Goal: Communication & Community: Ask a question

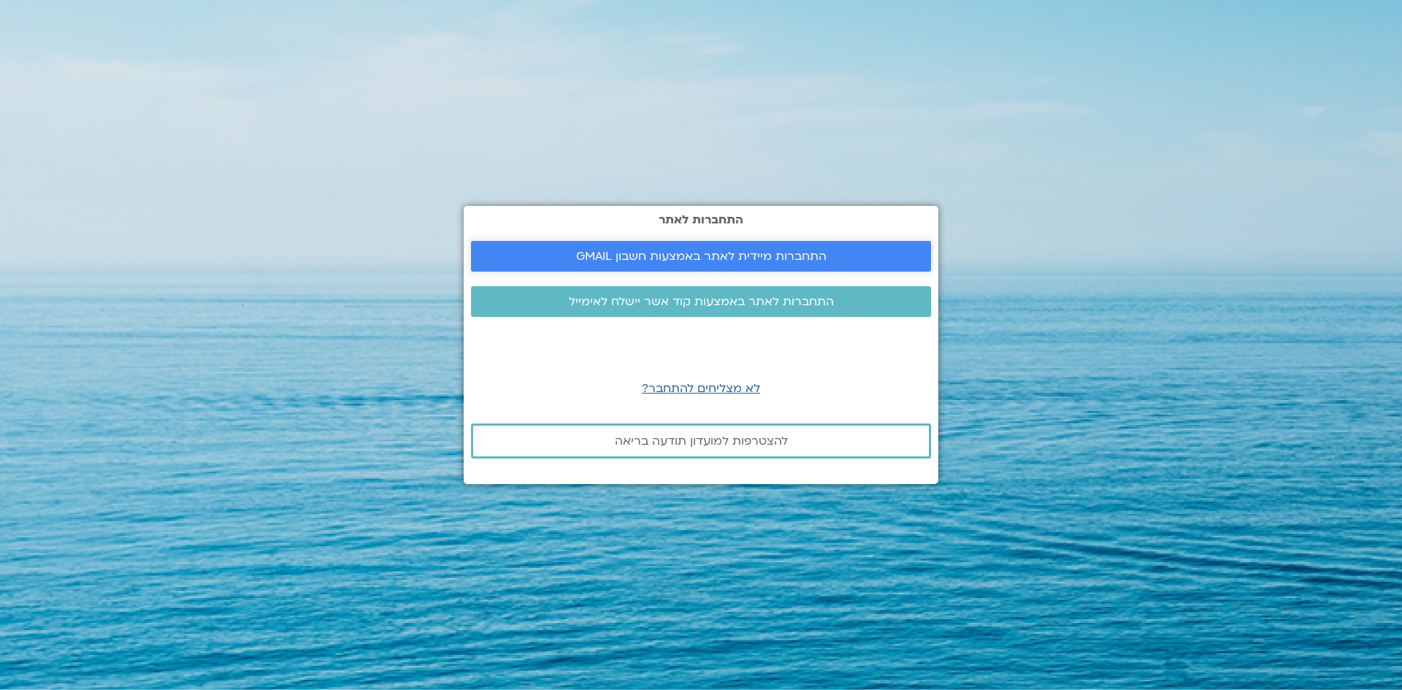
click at [648, 258] on span "התחברות מיידית לאתר באמצעות חשבון GMAIL" at bounding box center [701, 256] width 250 height 13
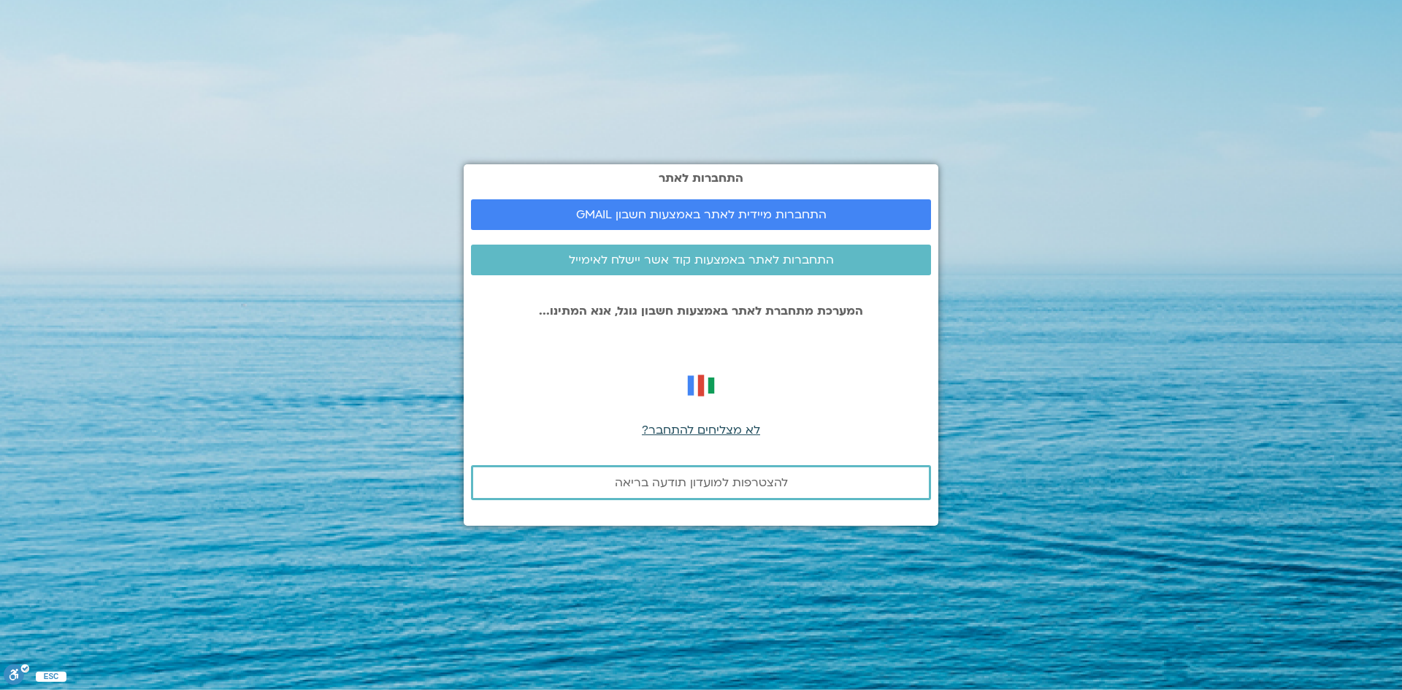
click at [727, 423] on span "לא מצליחים להתחבר?" at bounding box center [701, 430] width 118 height 16
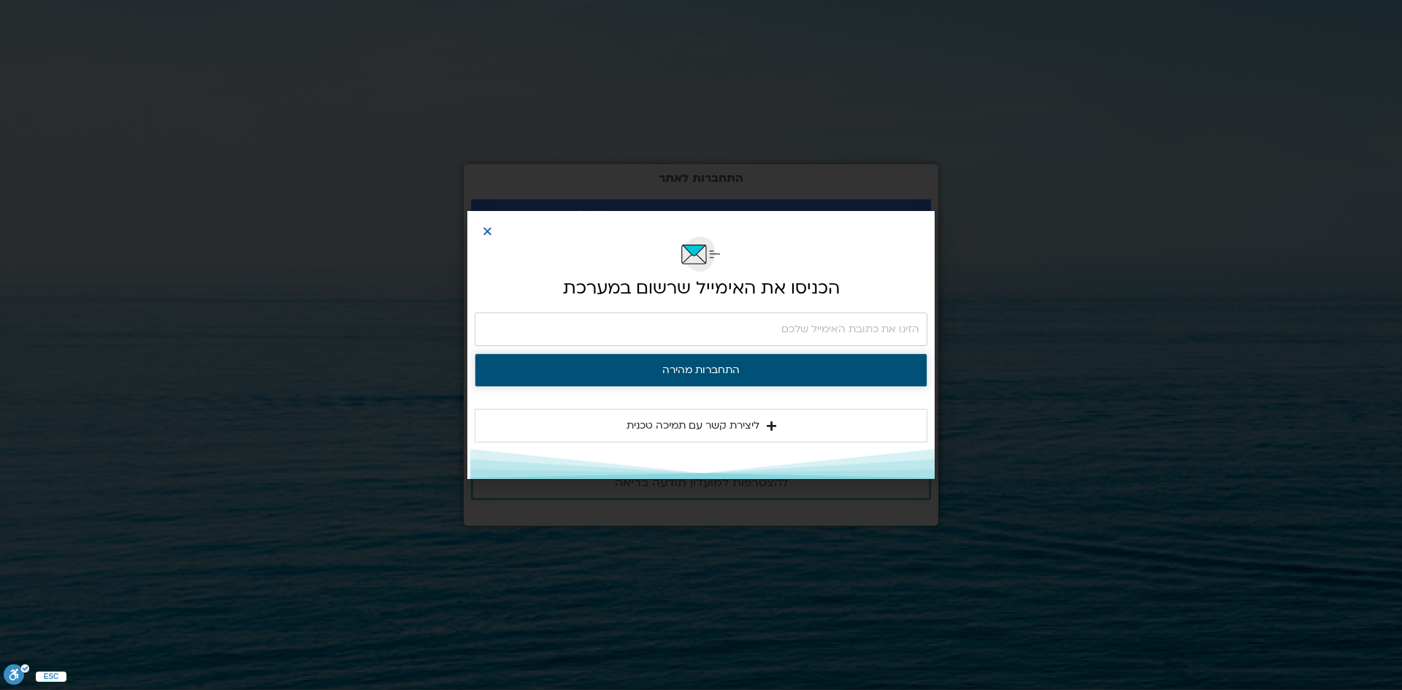
click at [707, 374] on button "התחברות מהירה" at bounding box center [701, 370] width 453 height 34
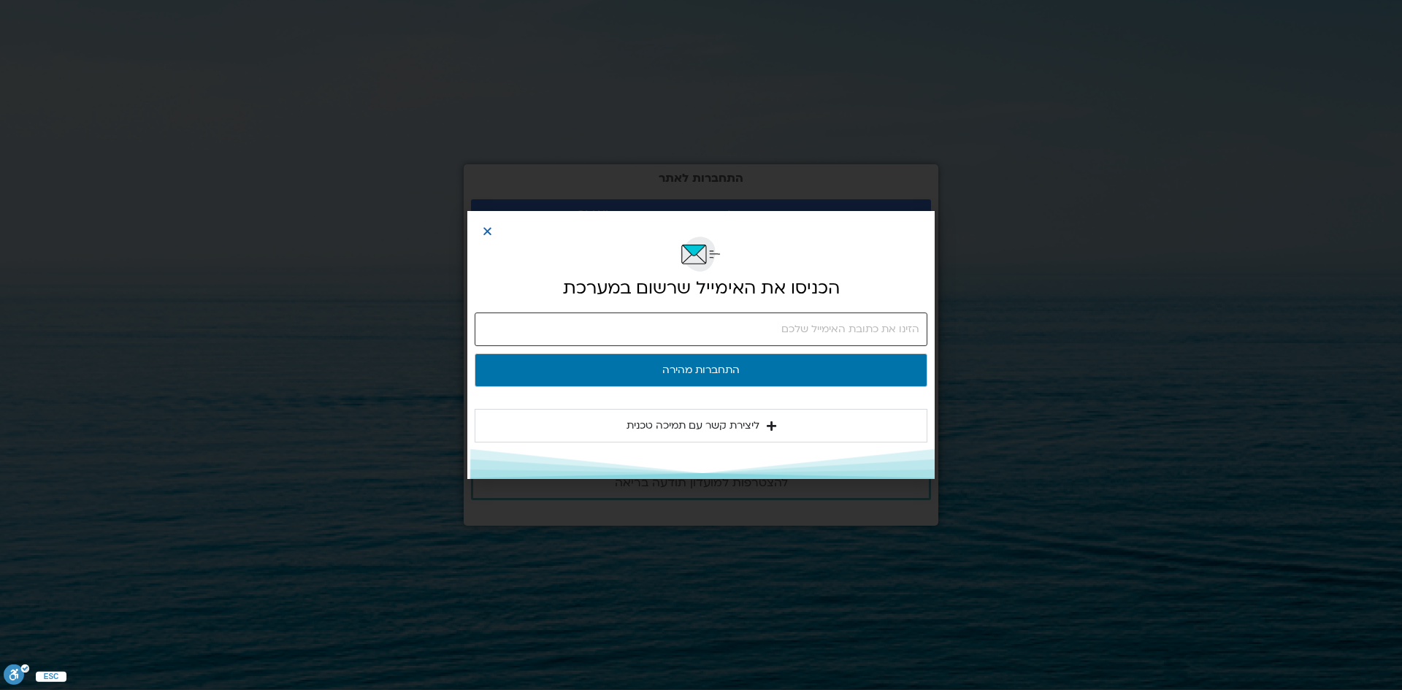
click at [836, 323] on input "email" at bounding box center [701, 329] width 453 height 34
type input "nofar.defense@gmail.com"
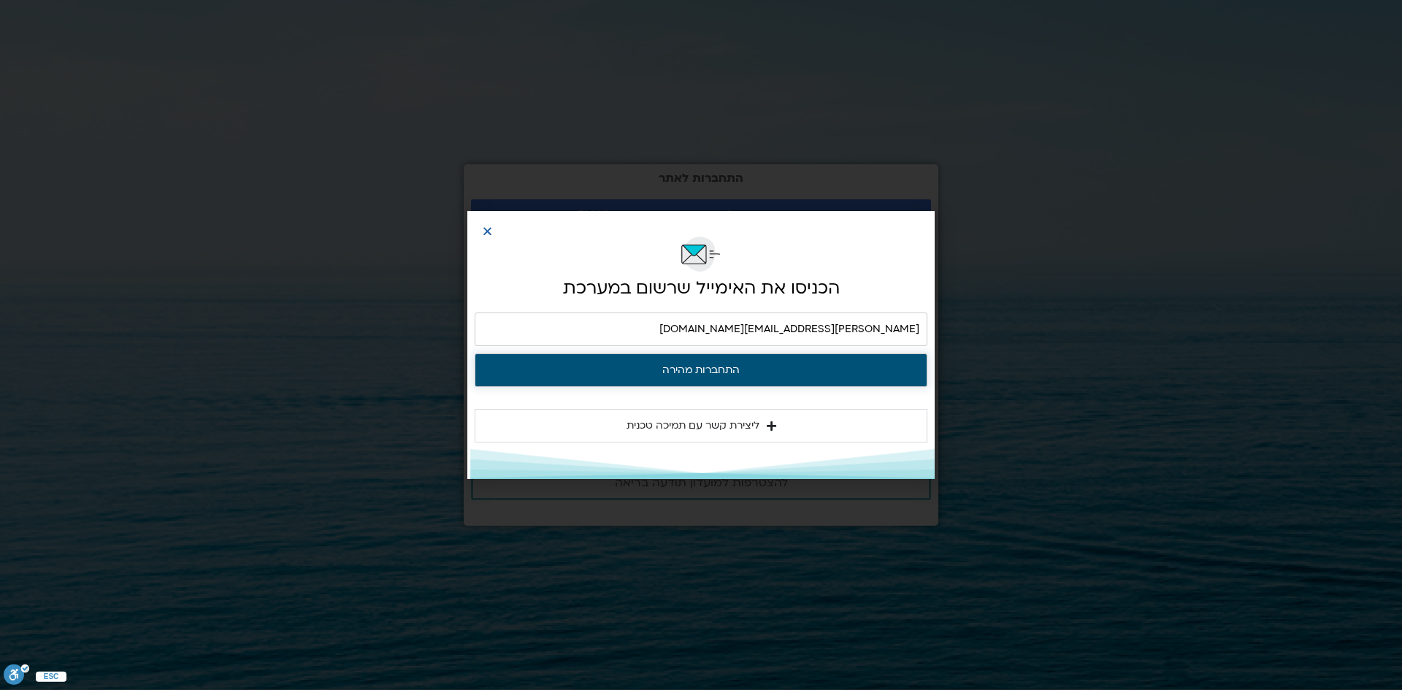
click at [825, 371] on button "התחברות מהירה" at bounding box center [701, 370] width 453 height 34
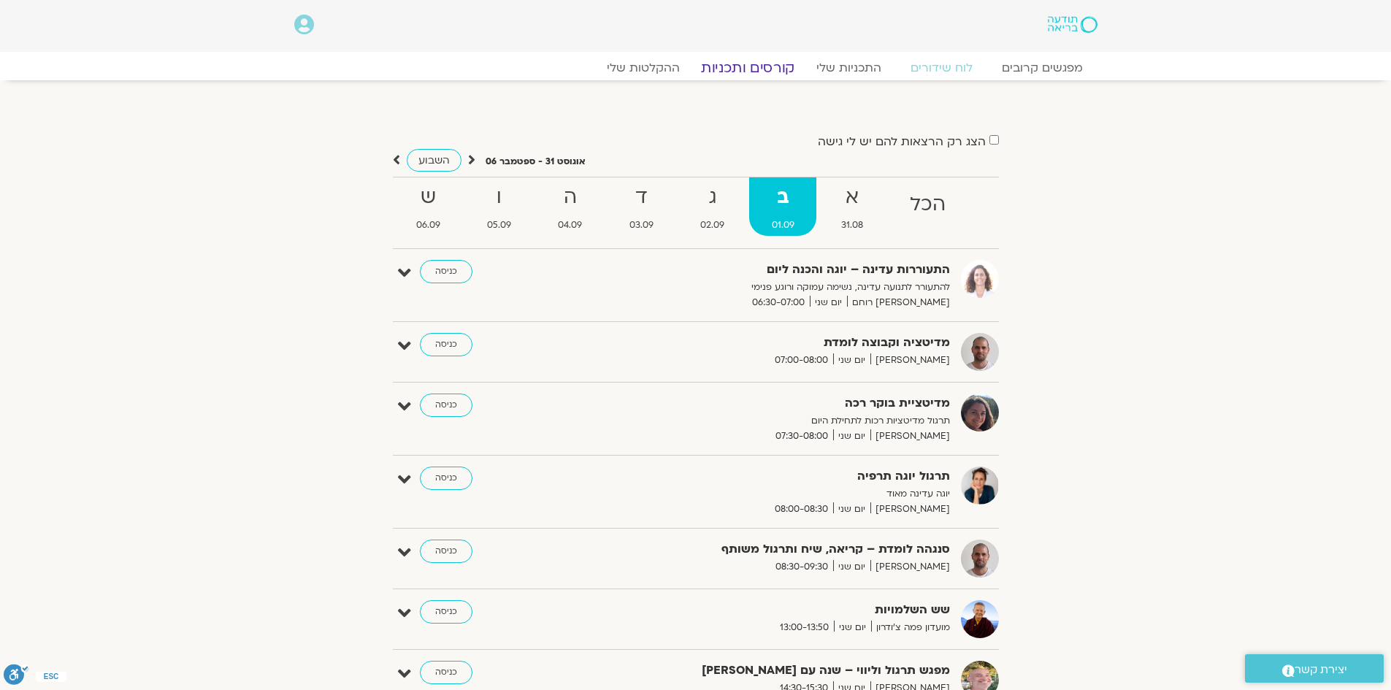
click at [771, 69] on link "קורסים ותכניות" at bounding box center [747, 68] width 128 height 18
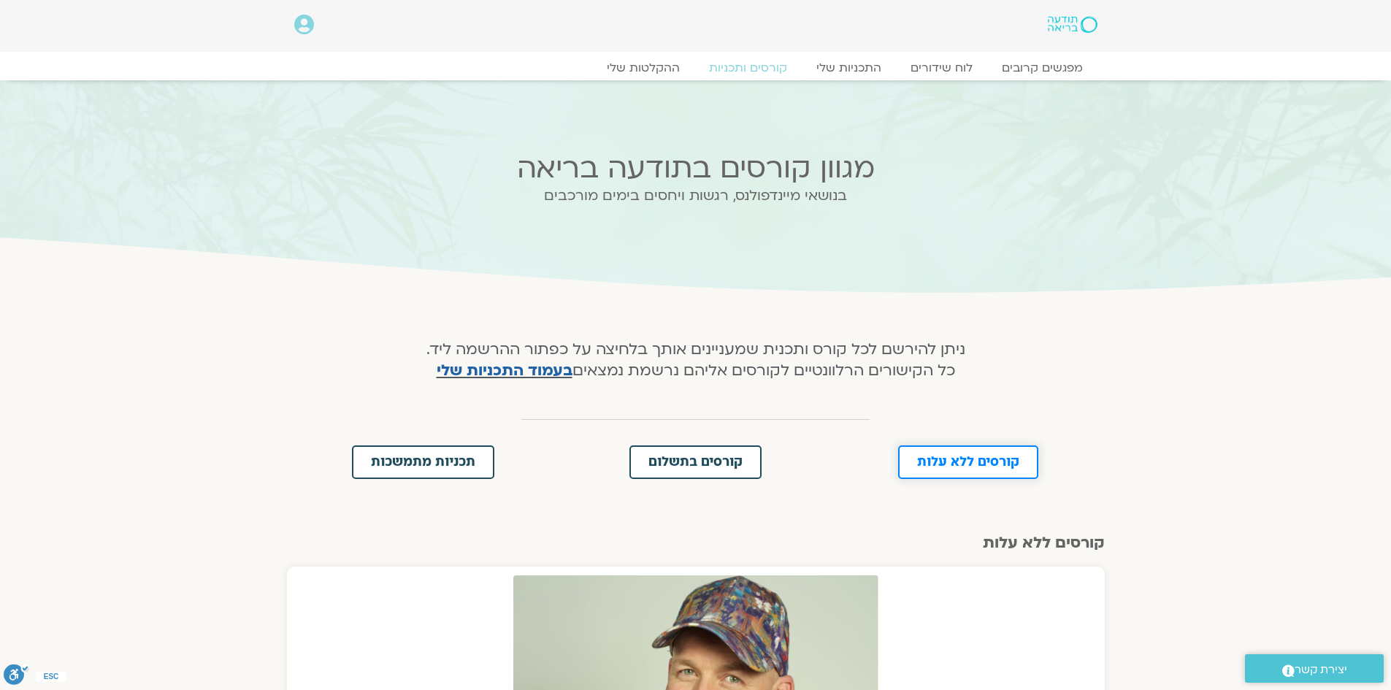
click at [945, 456] on span "קורסים ללא עלות" at bounding box center [968, 462] width 102 height 13
click at [304, 28] on icon at bounding box center [304, 25] width 20 height 20
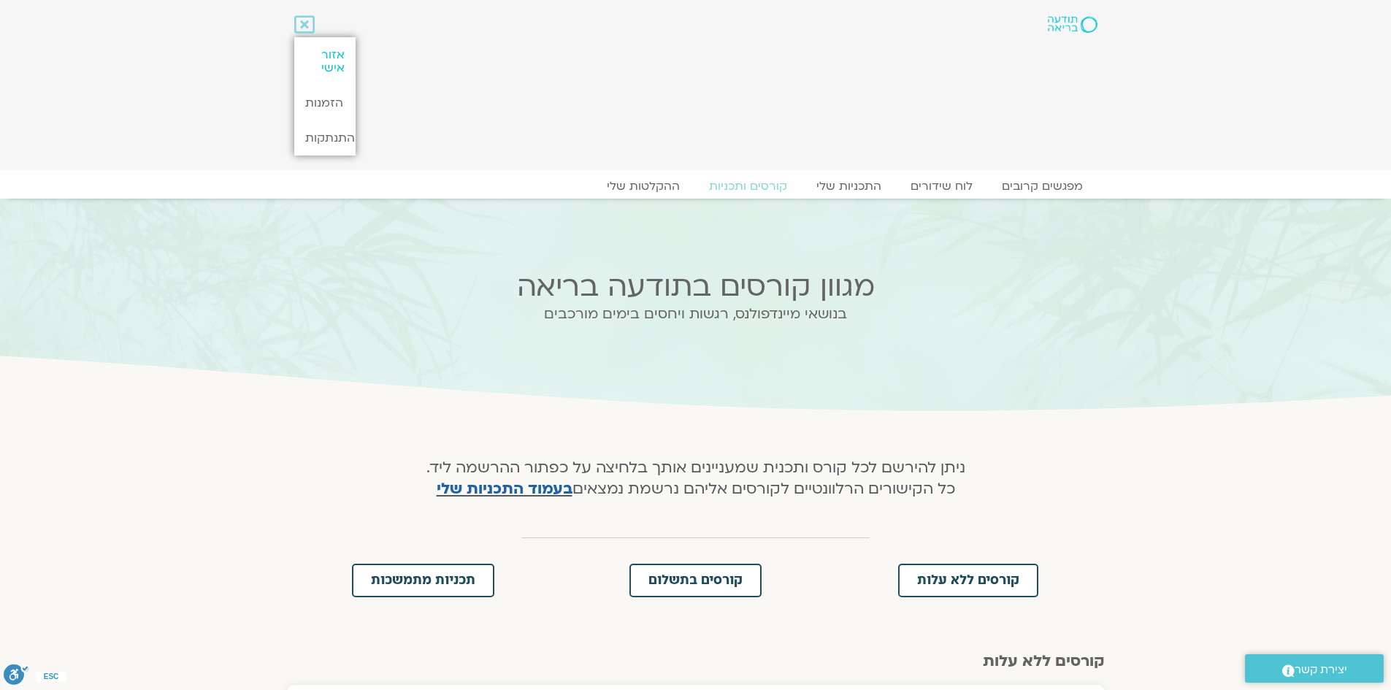
click at [315, 57] on link "אזור אישי" at bounding box center [324, 61] width 61 height 48
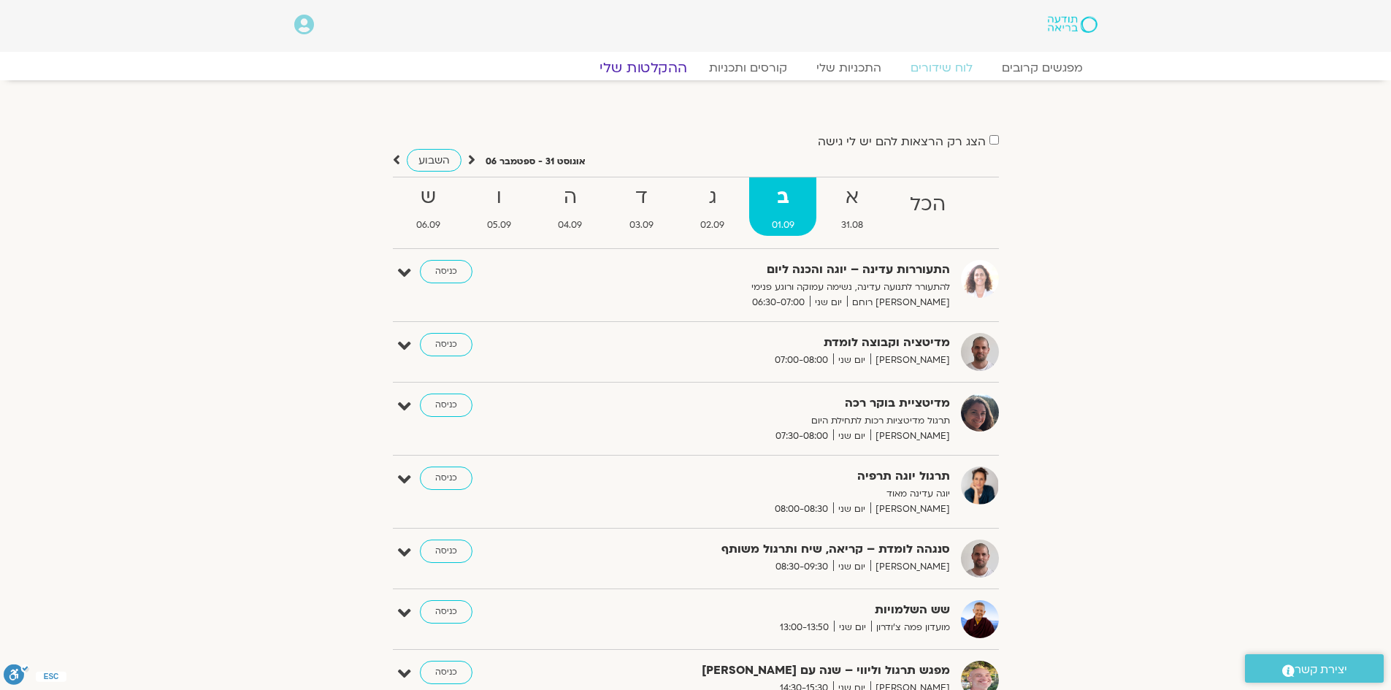
click at [656, 60] on link "ההקלטות שלי" at bounding box center [643, 68] width 123 height 18
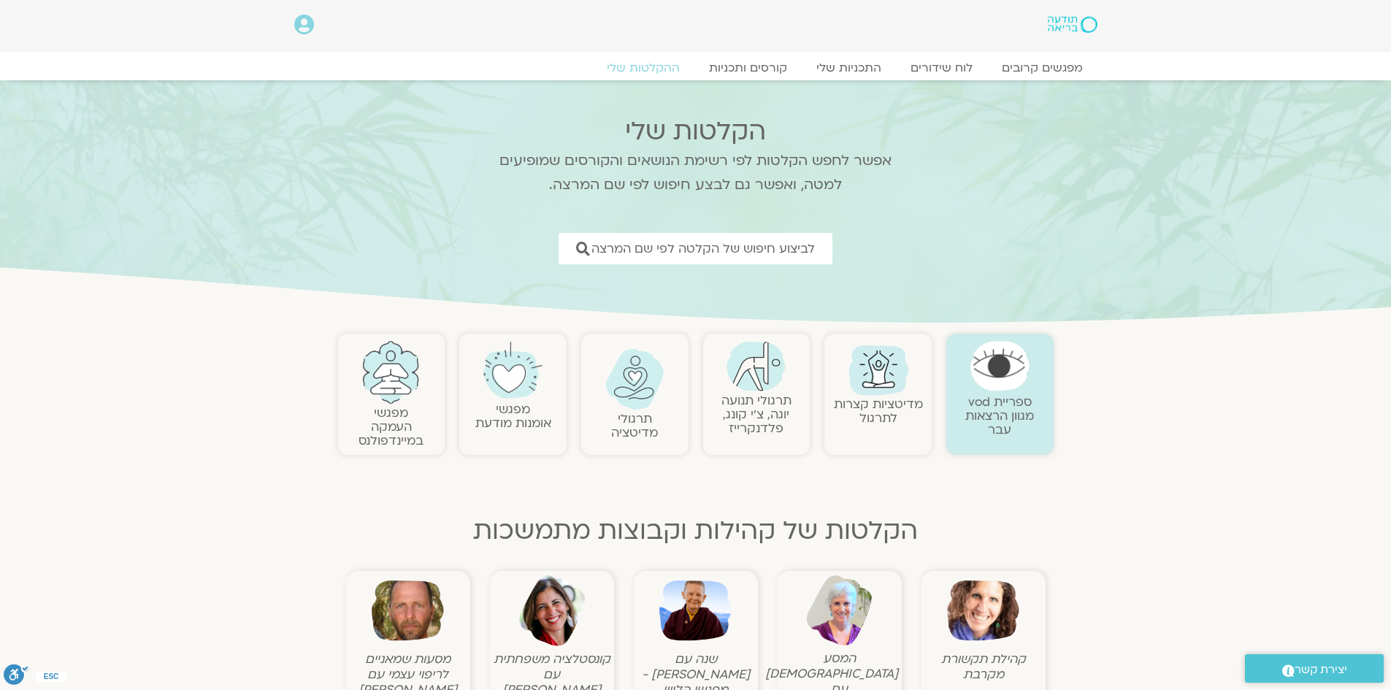
scroll to position [146, 0]
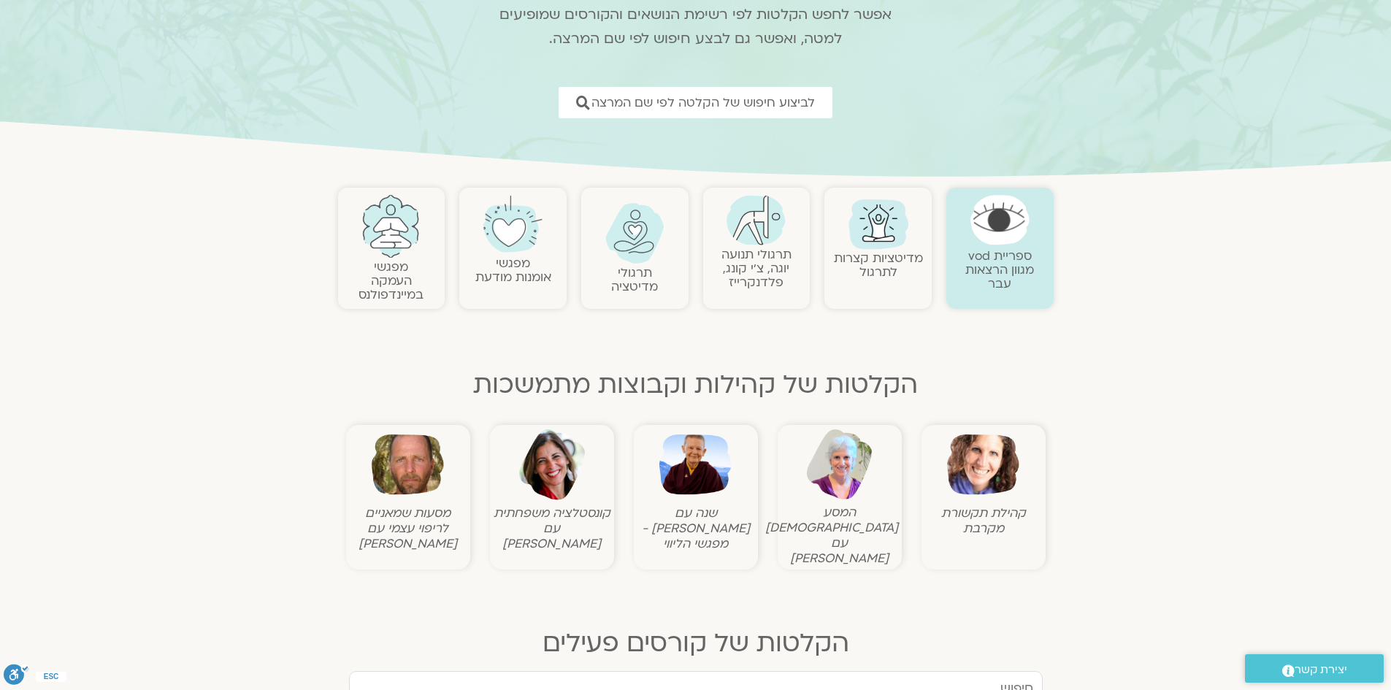
click at [397, 269] on link "מפגשי העמקה במיינדפולנס" at bounding box center [390, 280] width 65 height 45
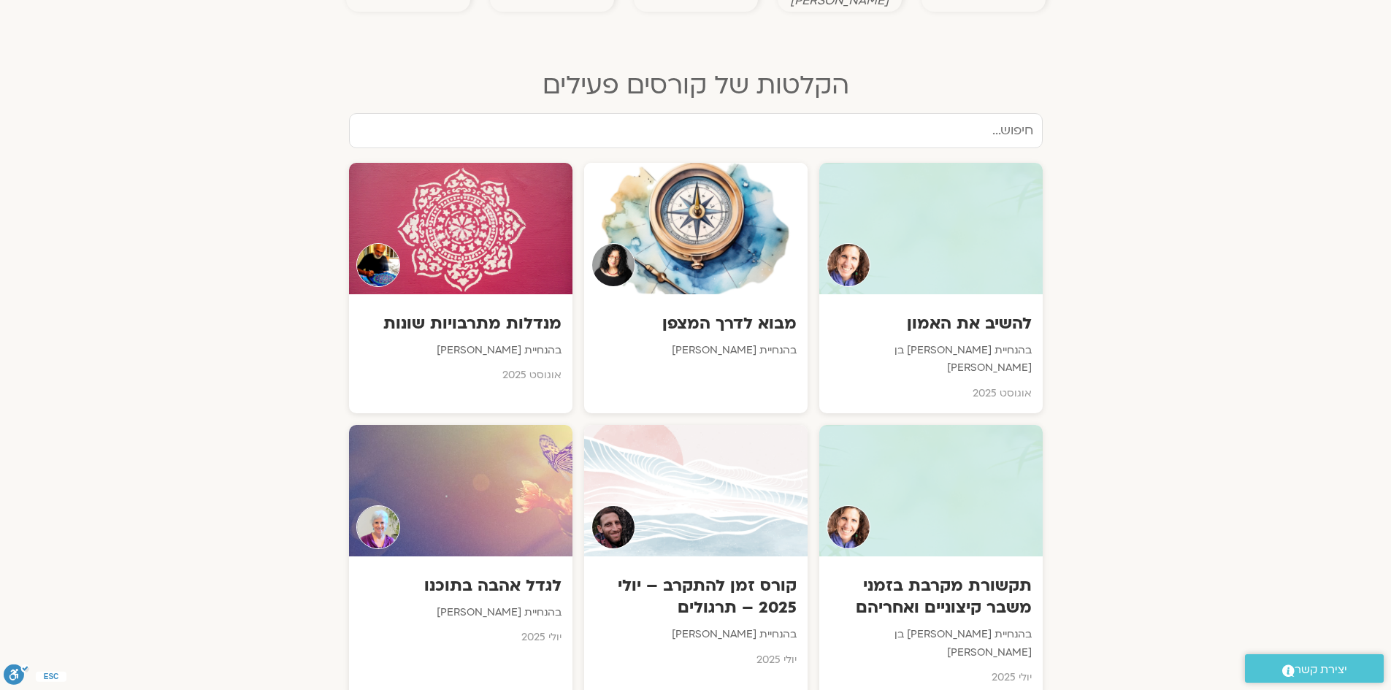
scroll to position [730, 0]
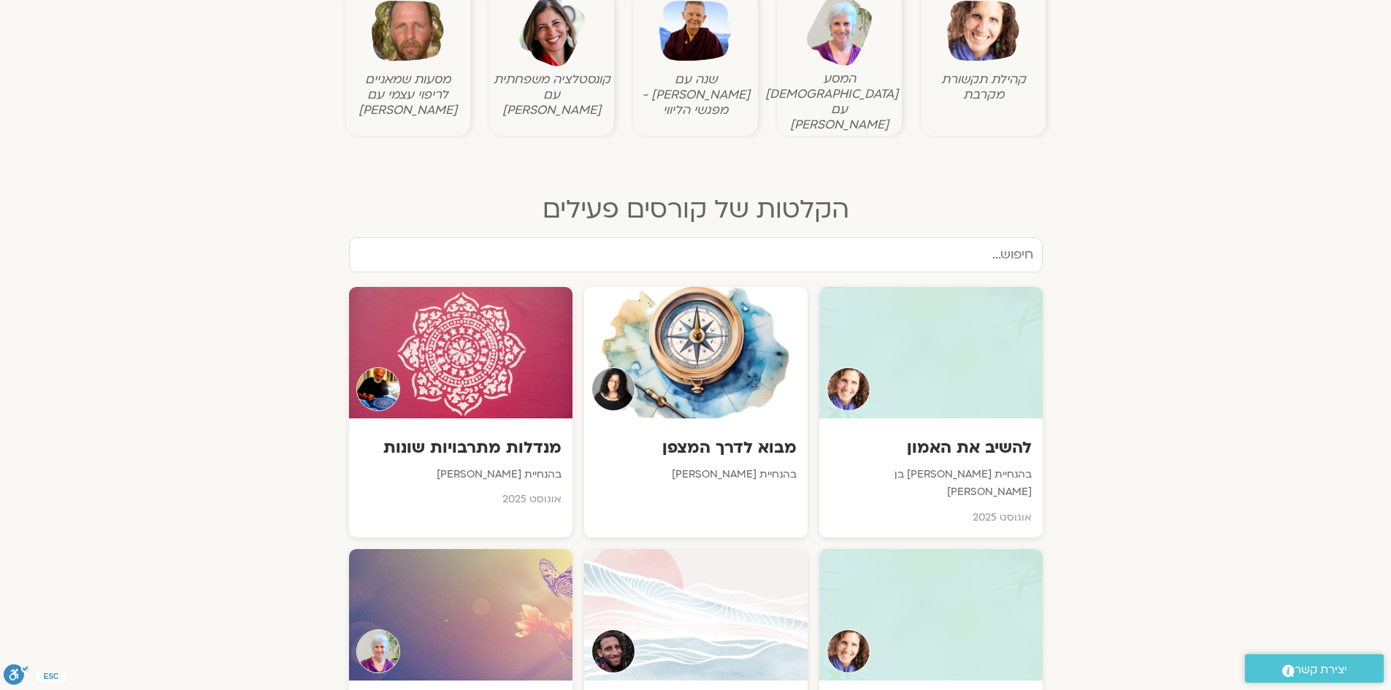
scroll to position [584, 0]
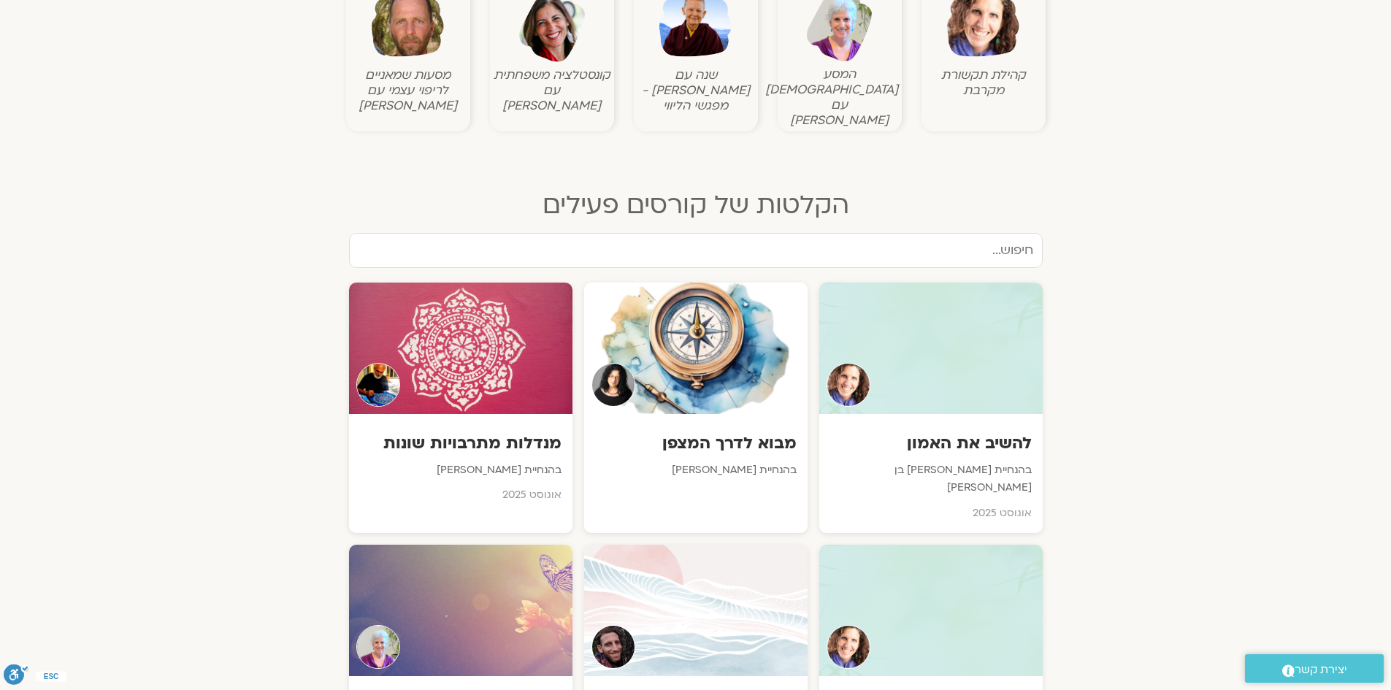
click at [953, 238] on input "text" at bounding box center [696, 250] width 694 height 35
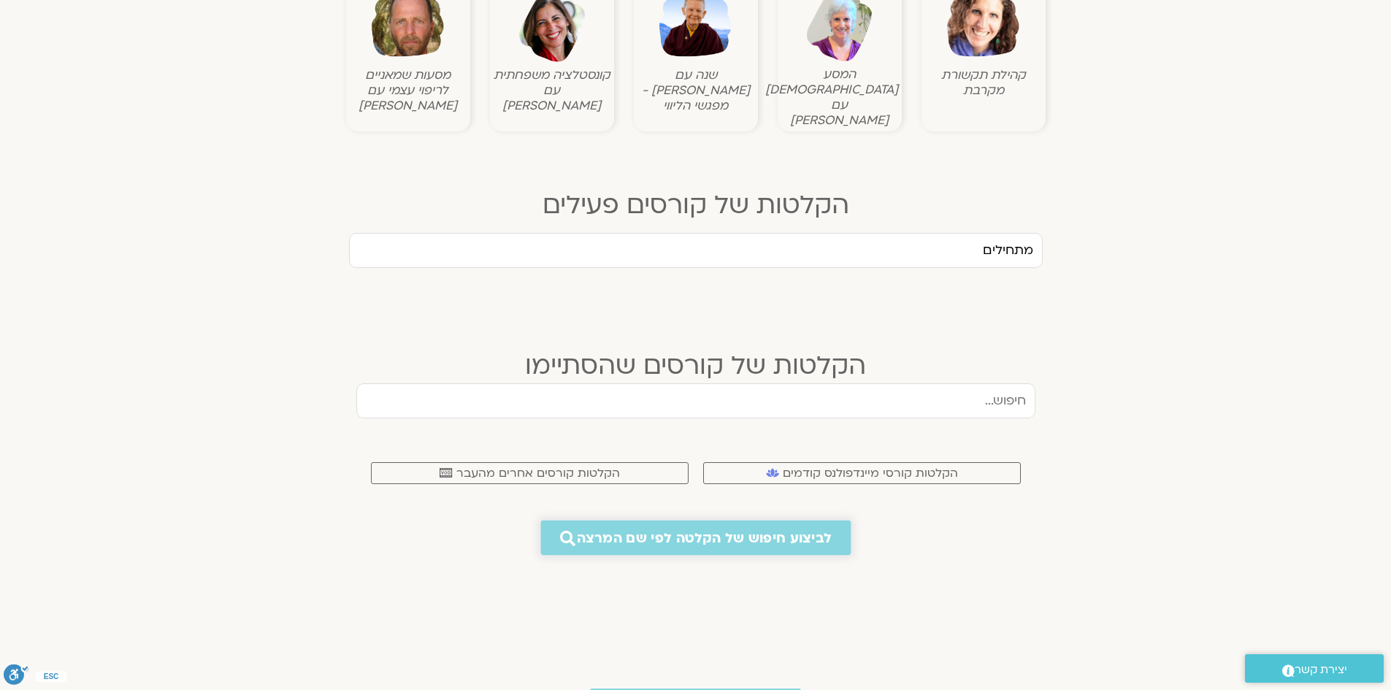
type input "מתחילים"
click at [564, 466] on span "הקלטות קורסים אחרים מהעבר" at bounding box center [538, 472] width 164 height 13
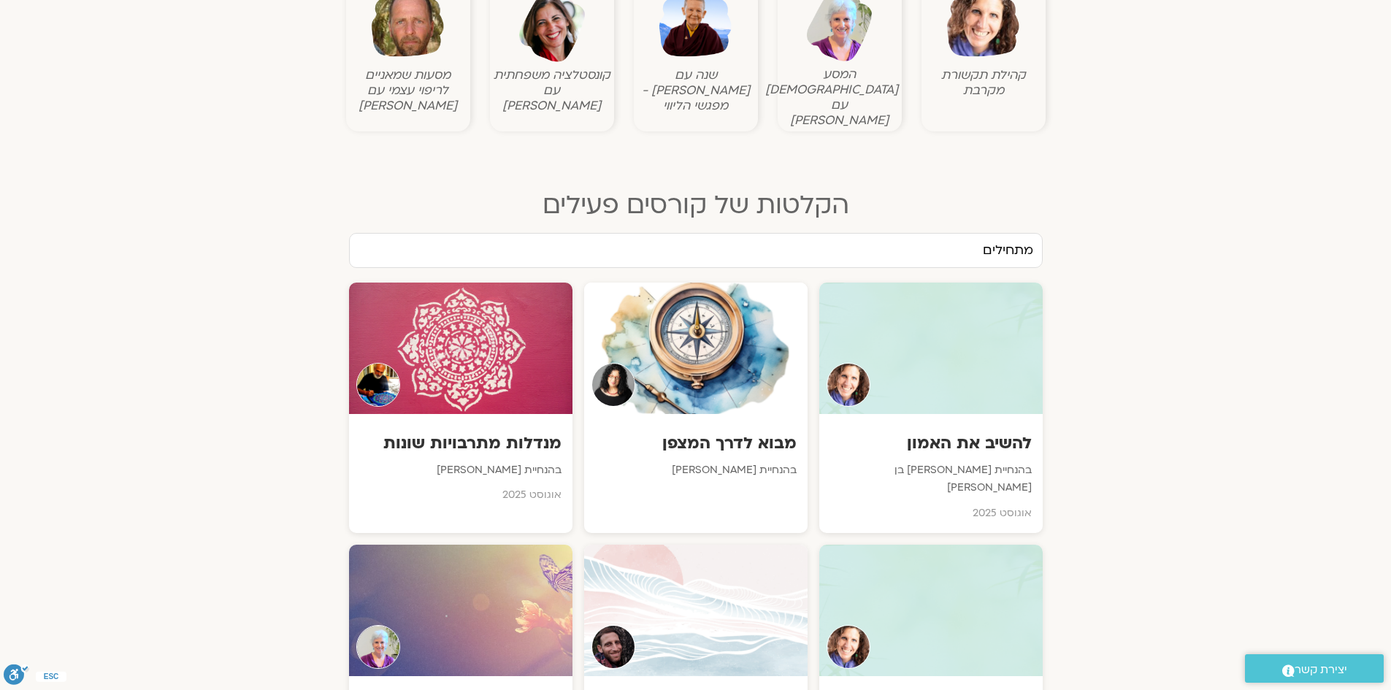
click at [701, 233] on input "מתחילים" at bounding box center [696, 250] width 694 height 35
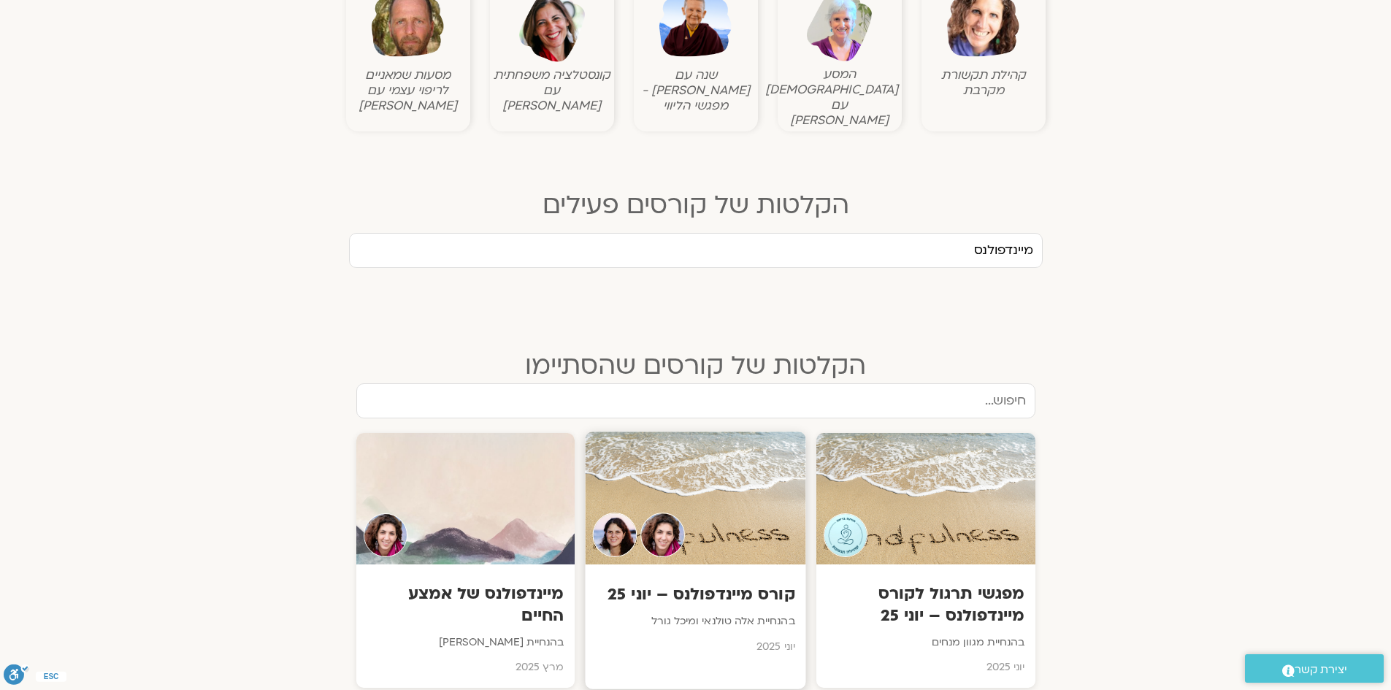
type input "מיינדפולנס"
click at [756, 583] on h3 "קורס מיינדפולנס – יוני 25" at bounding box center [695, 594] width 199 height 23
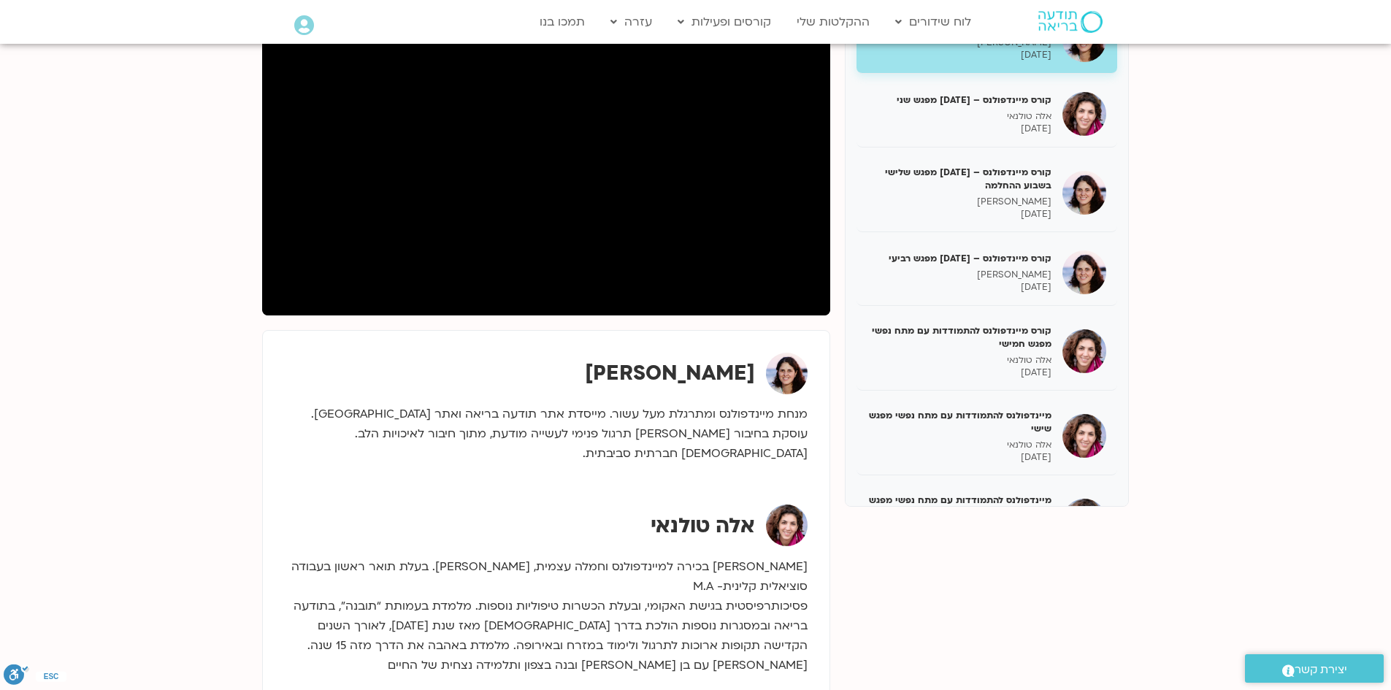
scroll to position [73, 0]
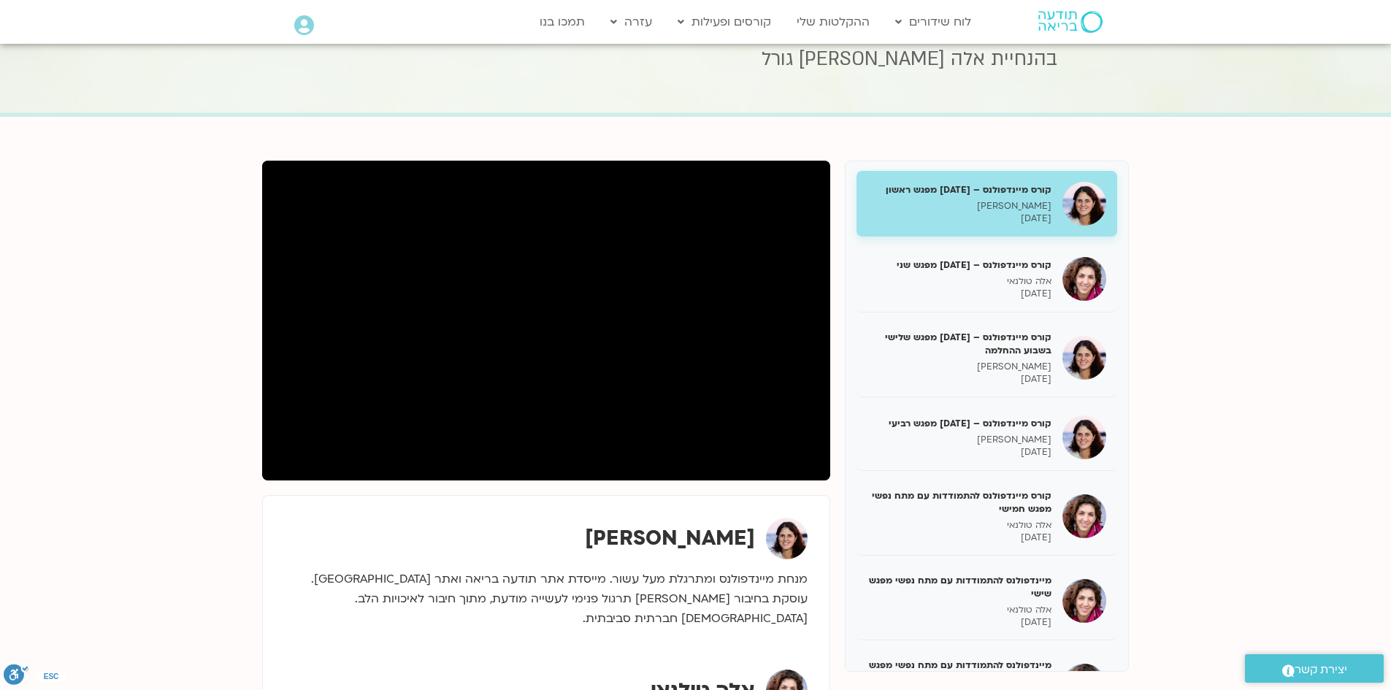
click at [968, 222] on p "16/06/2025" at bounding box center [959, 218] width 184 height 12
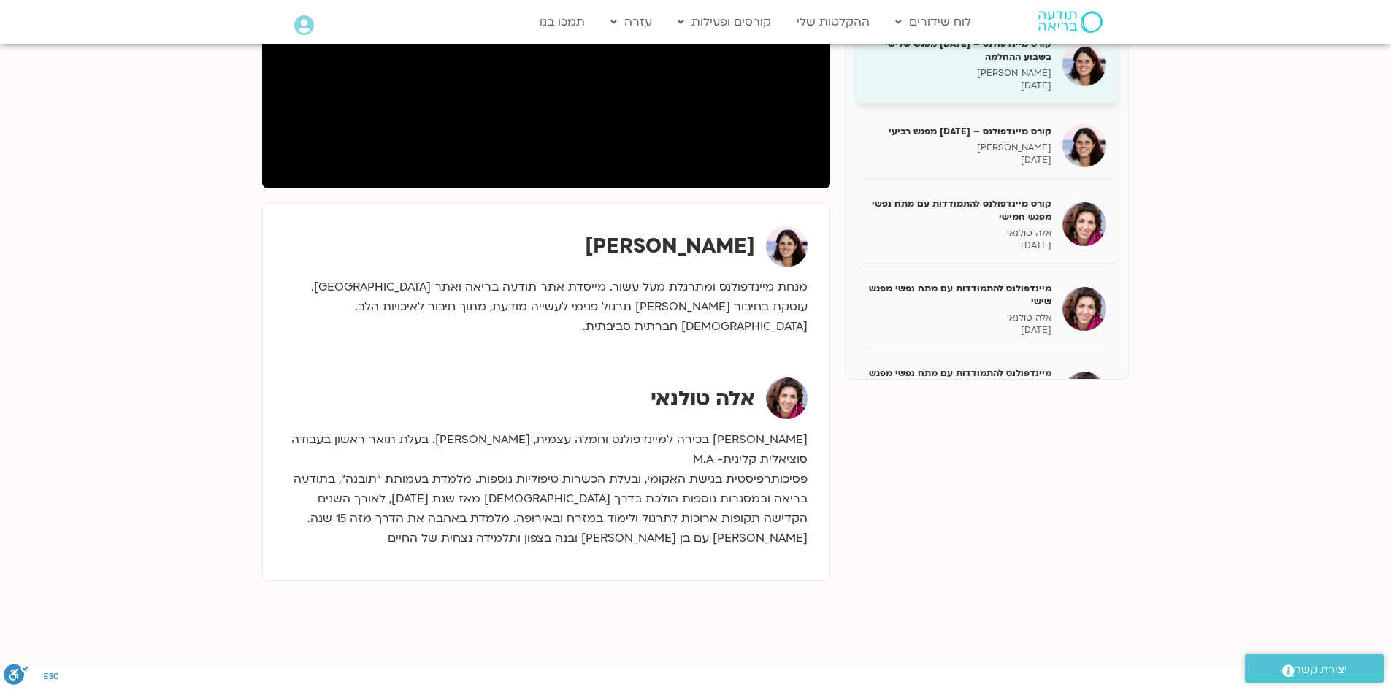
scroll to position [73, 0]
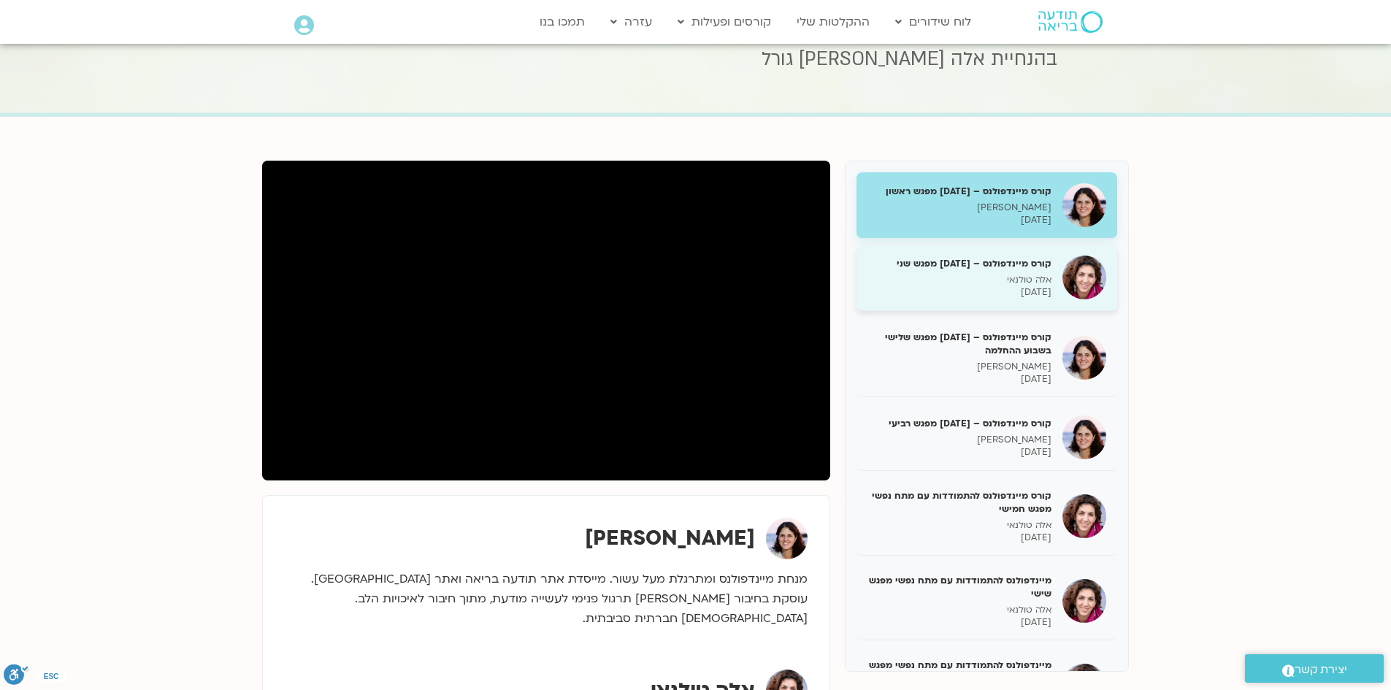
click at [1045, 274] on p "אלה טולנאי" at bounding box center [959, 280] width 184 height 12
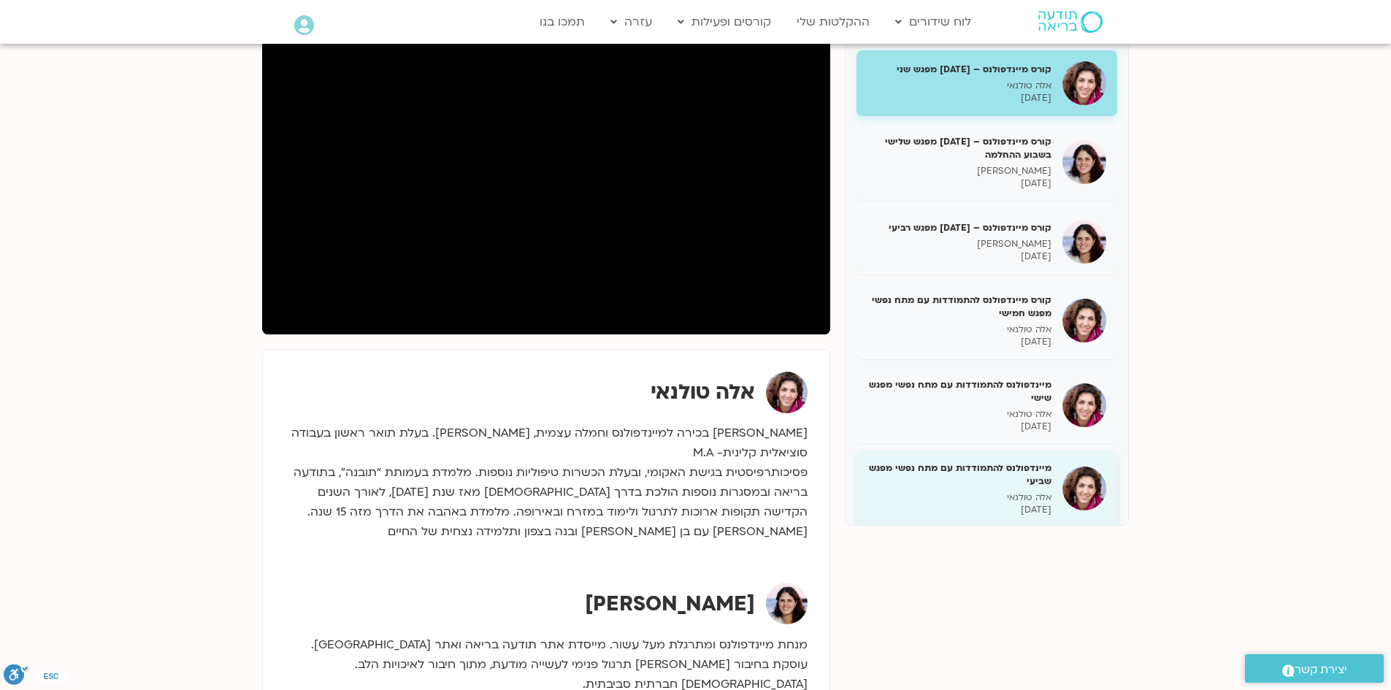
scroll to position [72, 0]
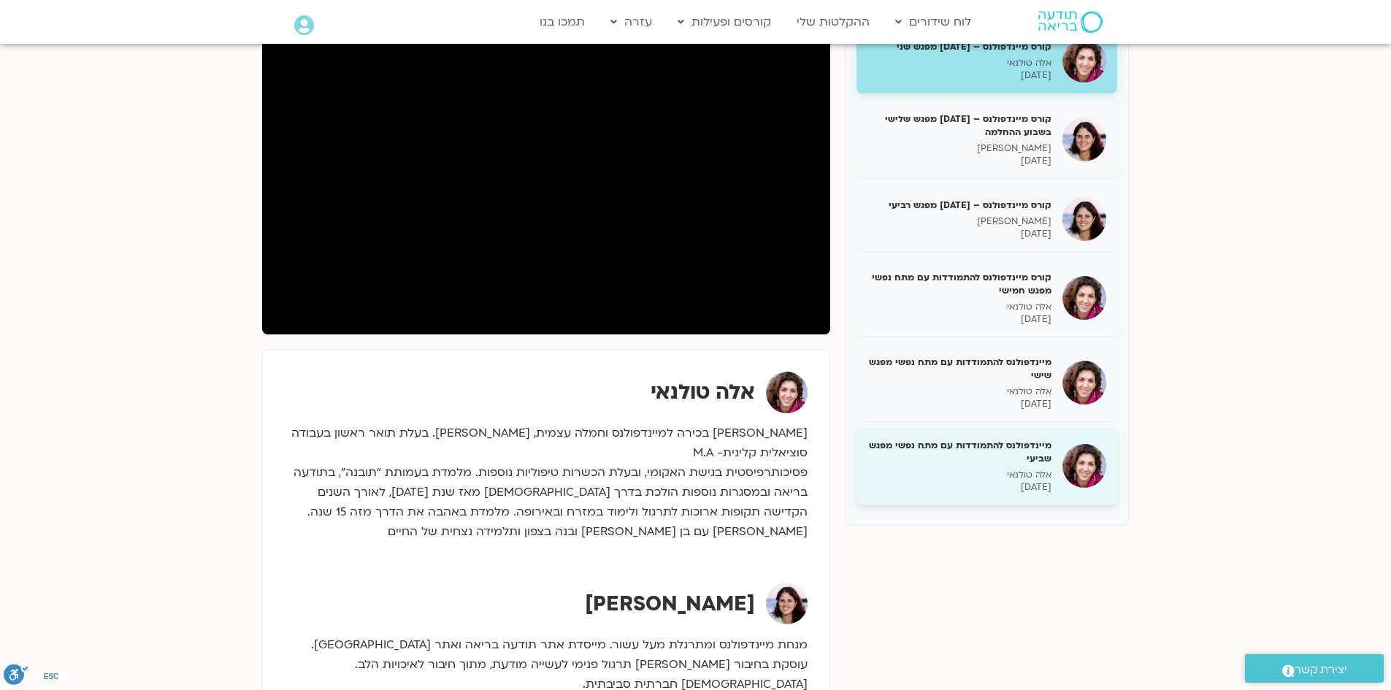
click at [1021, 478] on p "אלה טולנאי" at bounding box center [959, 475] width 184 height 12
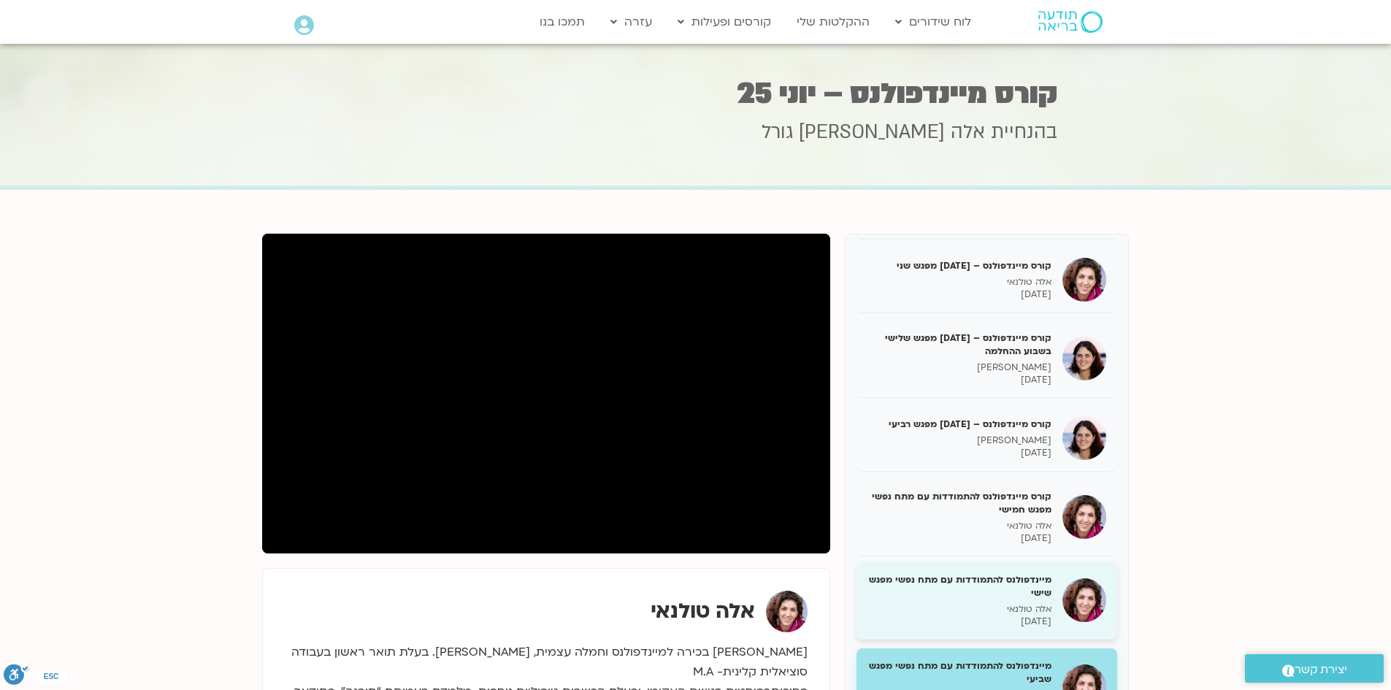
click at [945, 594] on h5 "מיינדפולנס להתמודדות עם מתח נפשי מפגש שישי" at bounding box center [959, 586] width 184 height 26
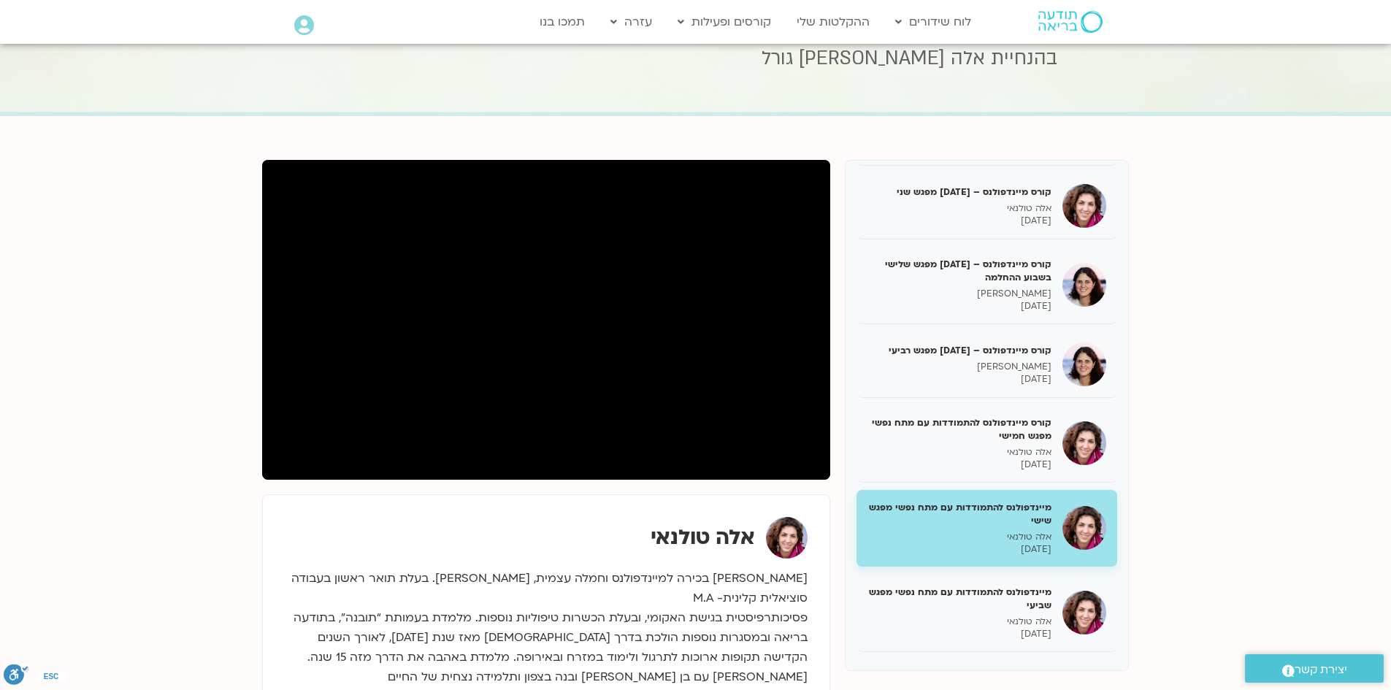
scroll to position [73, 0]
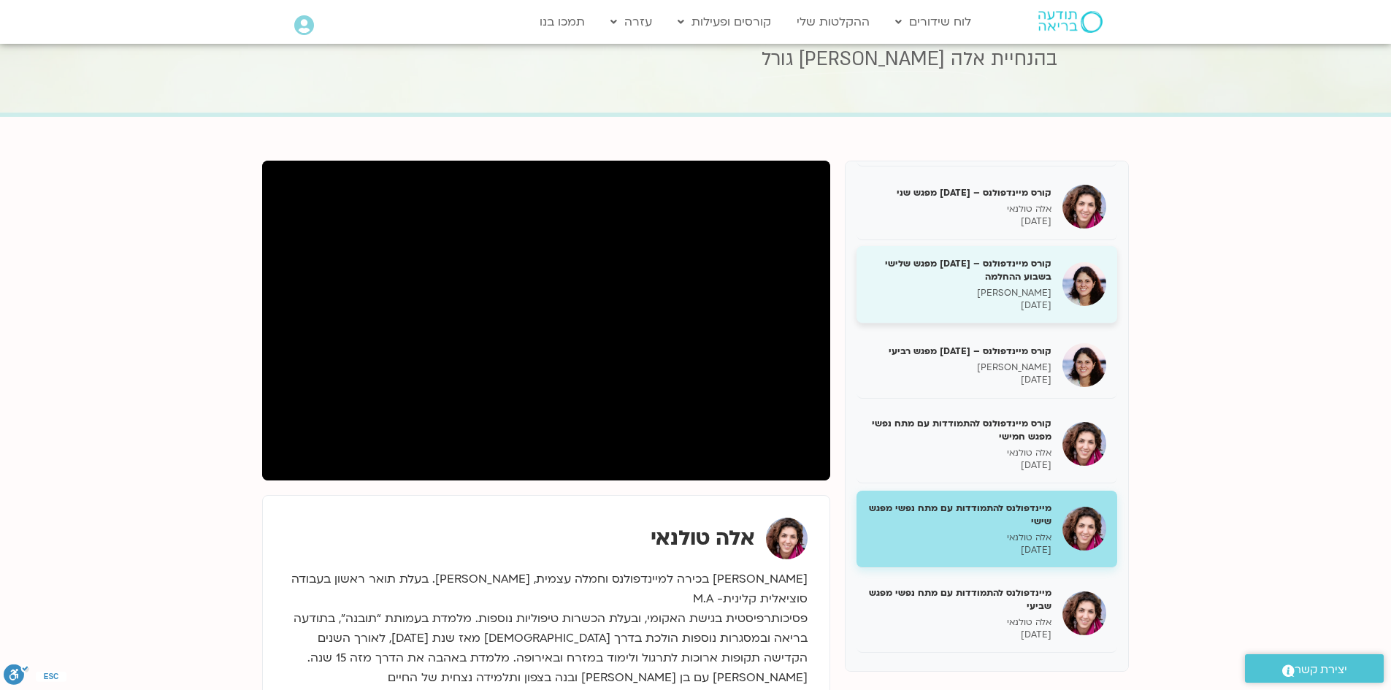
click at [972, 294] on p "מיכל גורל" at bounding box center [959, 293] width 184 height 12
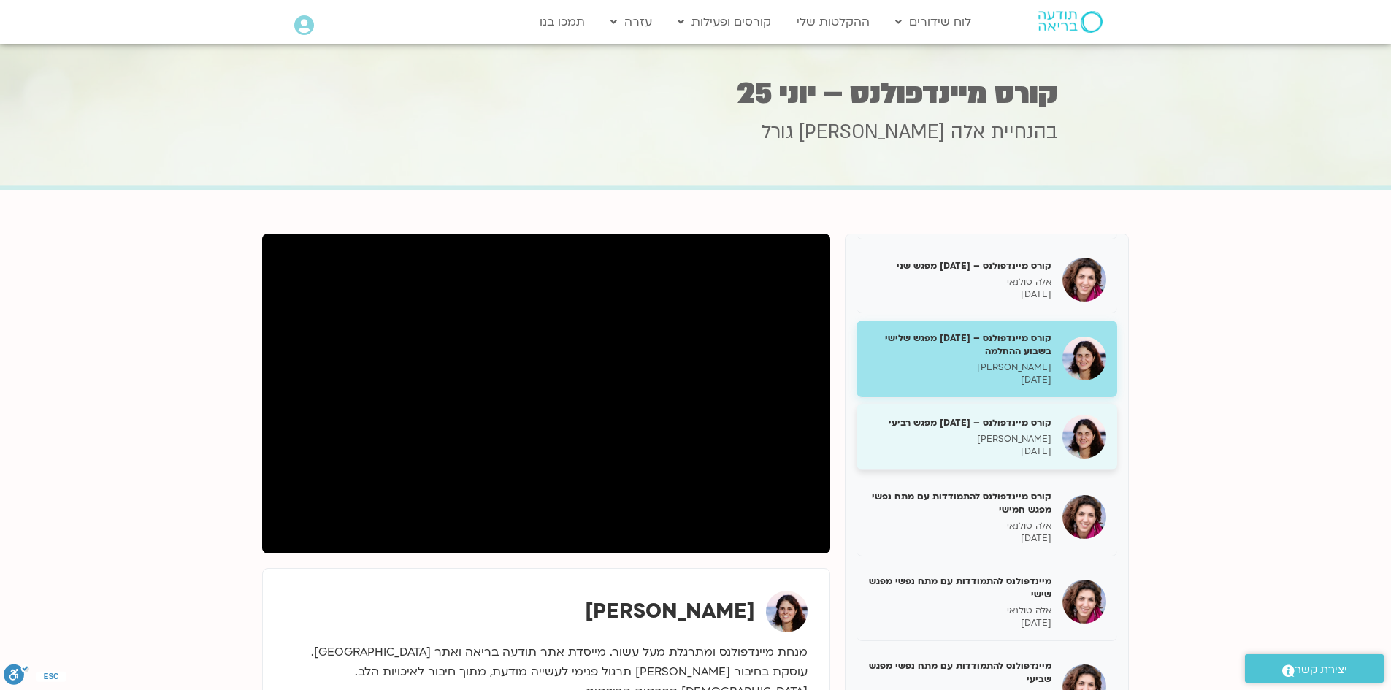
click at [962, 444] on p "מיכל גורל" at bounding box center [959, 439] width 184 height 12
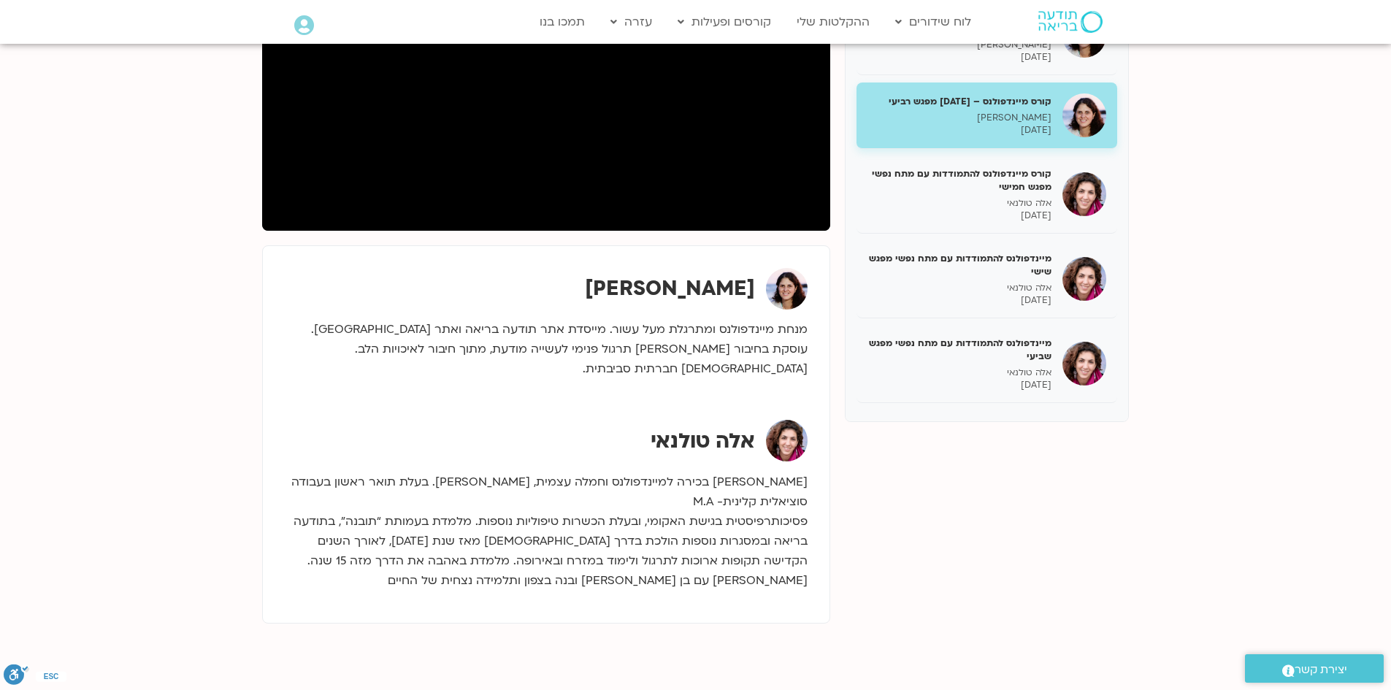
scroll to position [146, 0]
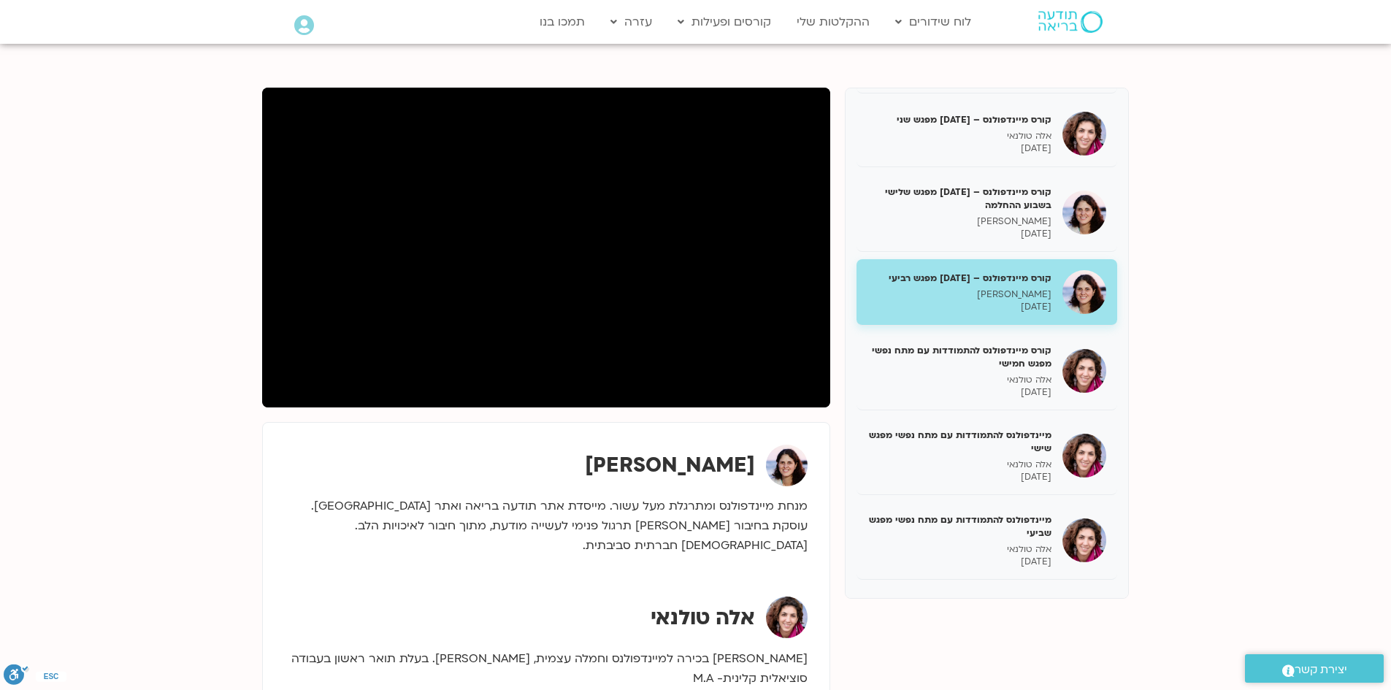
click at [1307, 657] on link ".st0{fill:#FFFFFF;} יצירת קשר" at bounding box center [1314, 668] width 139 height 28
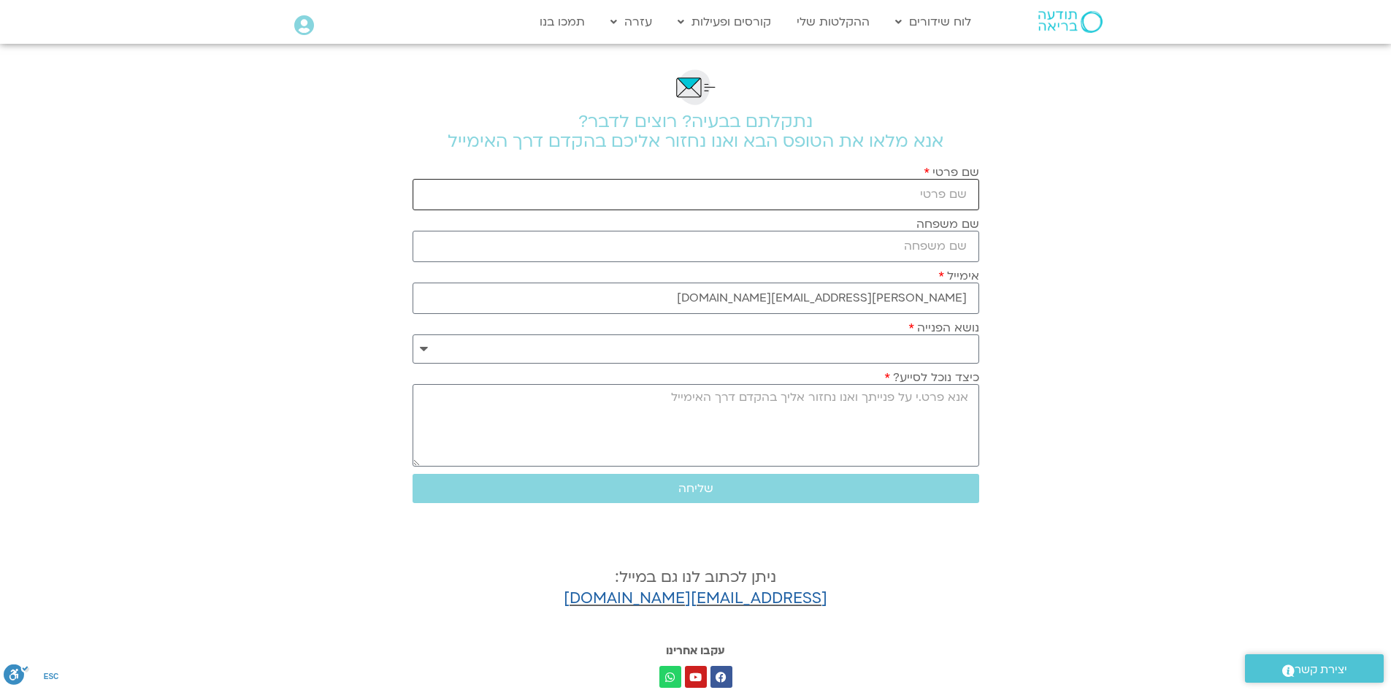
click at [950, 188] on input "שם פרטי" at bounding box center [695, 194] width 566 height 31
type input "[PERSON_NAME]"
click at [915, 354] on select "**********" at bounding box center [695, 348] width 566 height 29
select select "**********"
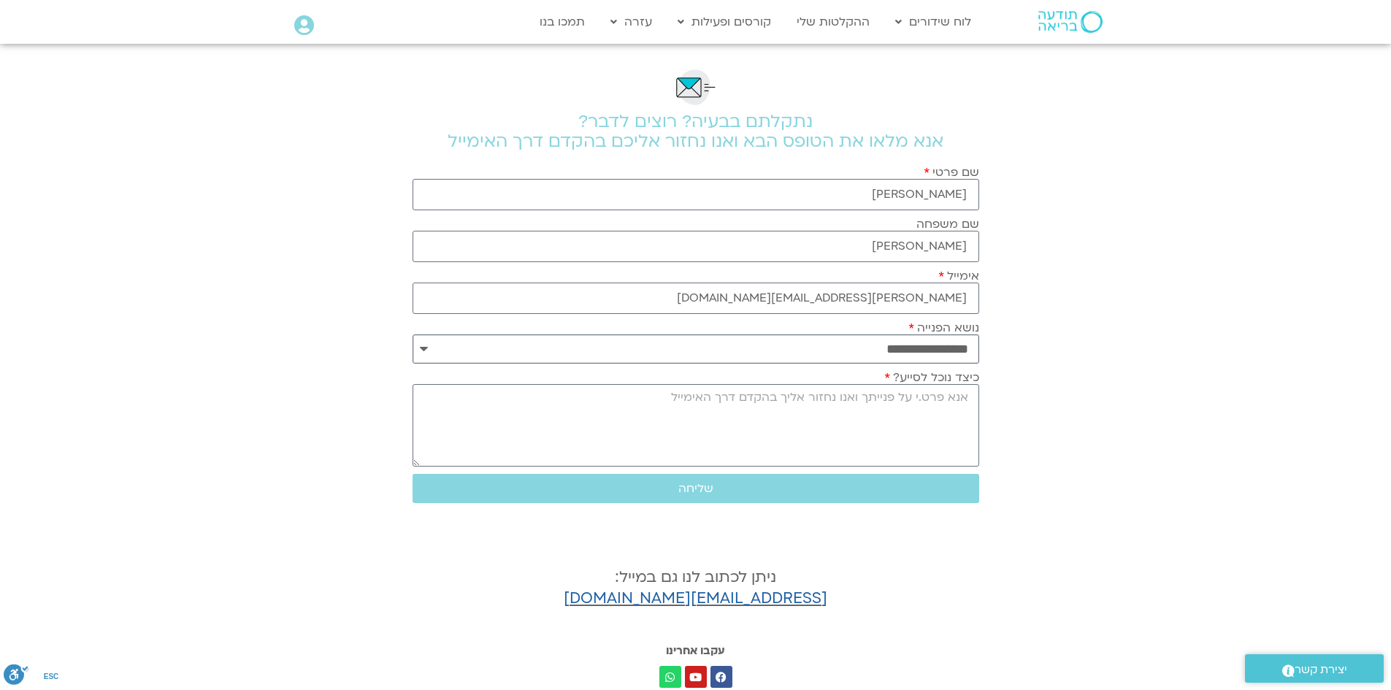
click at [412, 334] on select "**********" at bounding box center [695, 348] width 566 height 29
click at [908, 388] on textarea "כיצד נוכל לסייע?" at bounding box center [695, 425] width 566 height 82
type textarea "אשמח לקבל את החוברת [PERSON_NAME] מהקורס של אלה ומיכל גורל , תודה רבה!"
click at [819, 497] on button "שליחה" at bounding box center [695, 488] width 566 height 29
